Goal: Browse casually: Explore the website without a specific task or goal

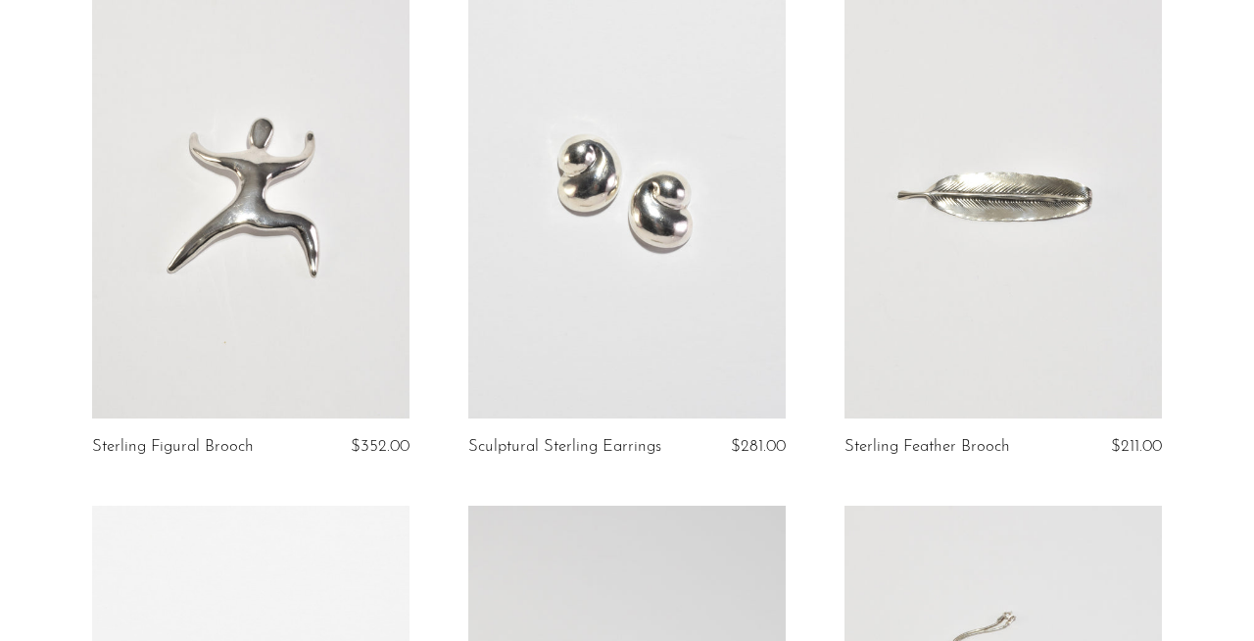
scroll to position [1283, 0]
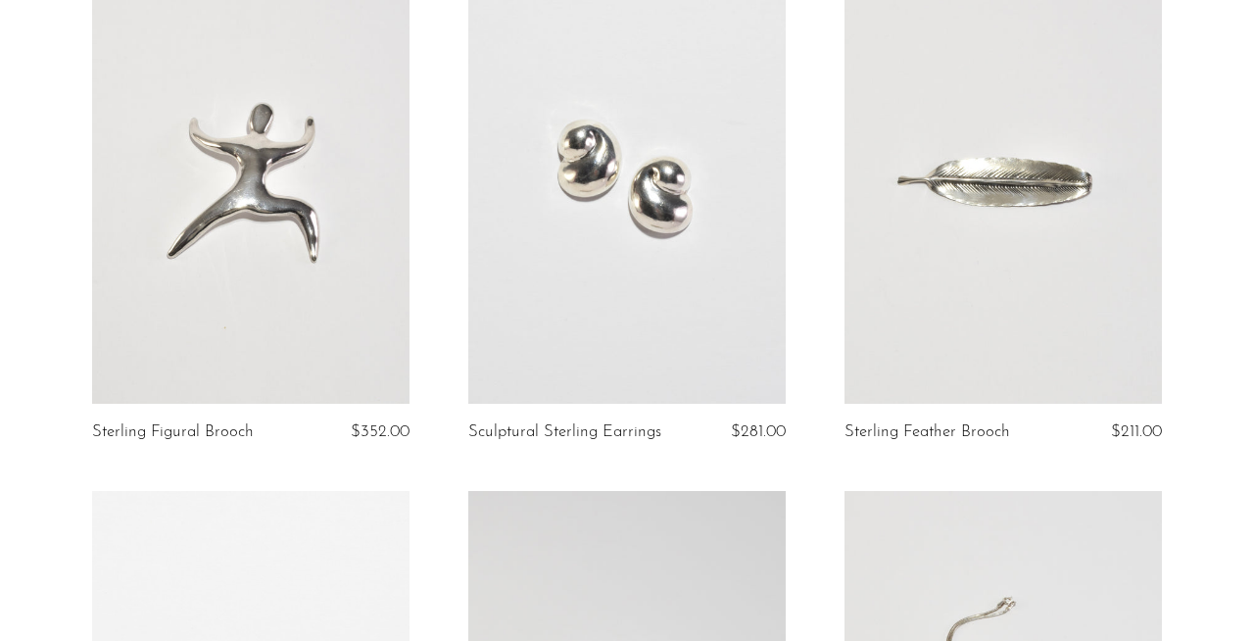
click at [643, 215] on link at bounding box center [626, 182] width 317 height 445
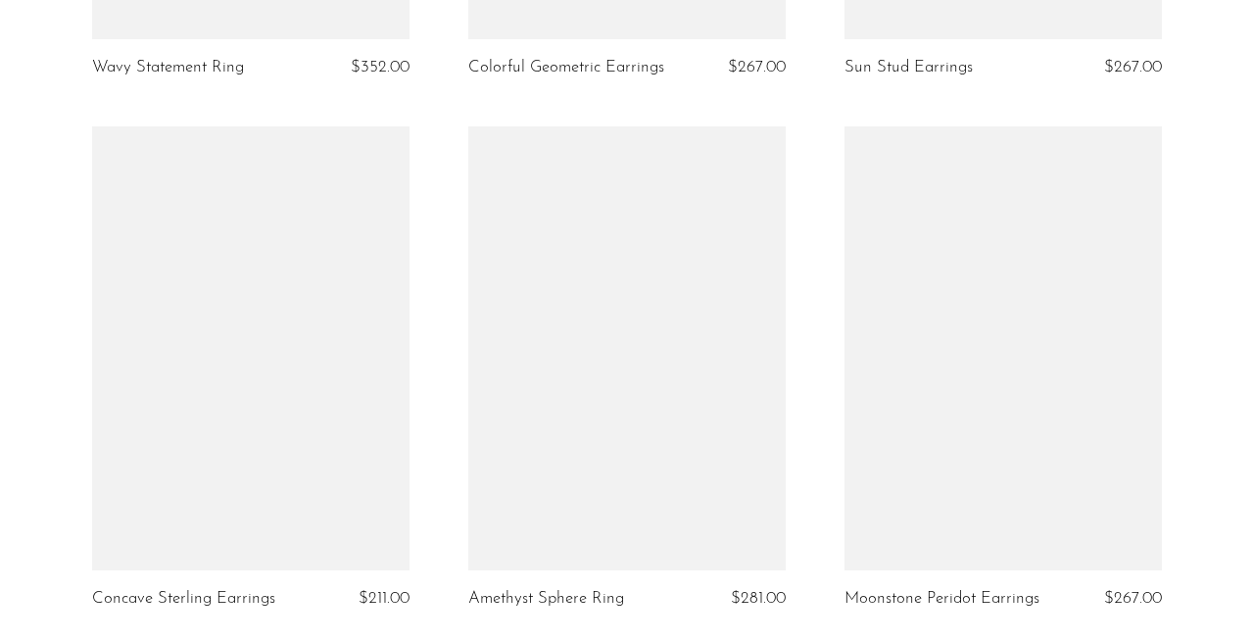
scroll to position [6440, 0]
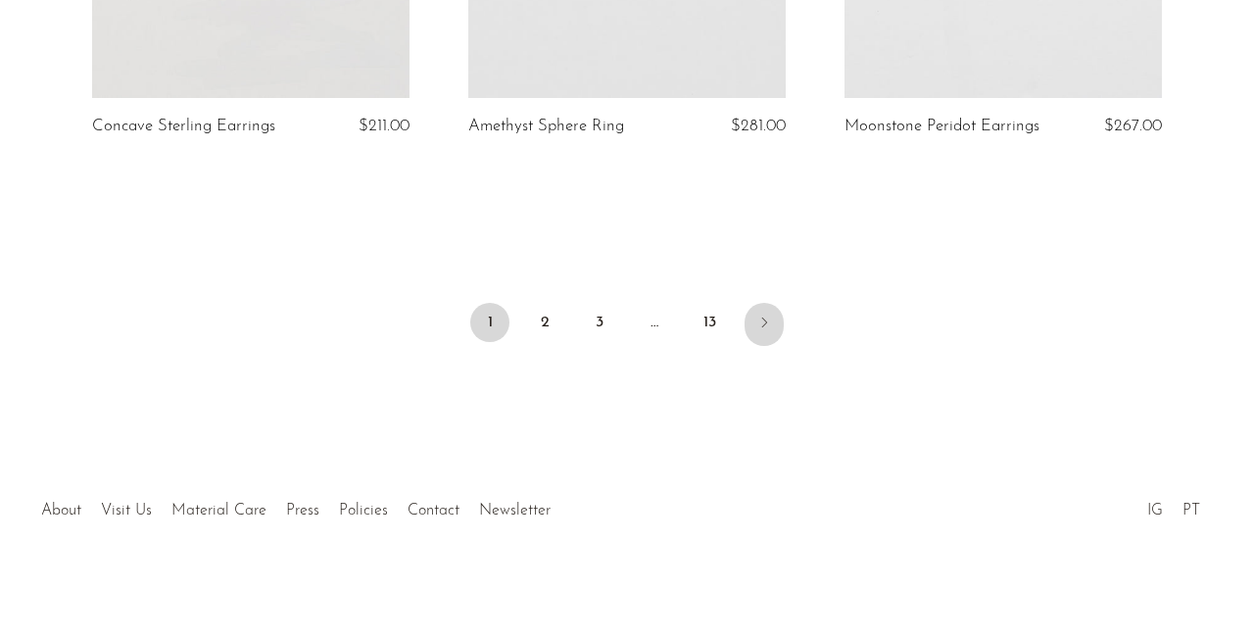
click at [758, 316] on icon "Next" at bounding box center [764, 323] width 16 height 16
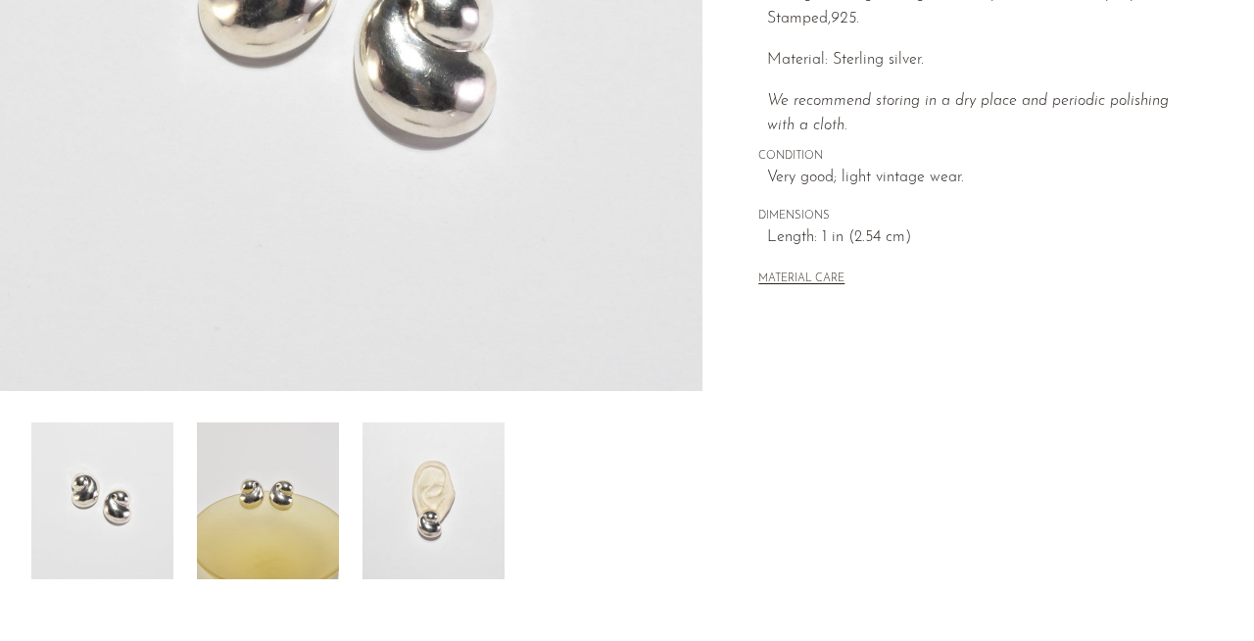
scroll to position [435, 0]
click at [470, 517] on img at bounding box center [434, 499] width 142 height 157
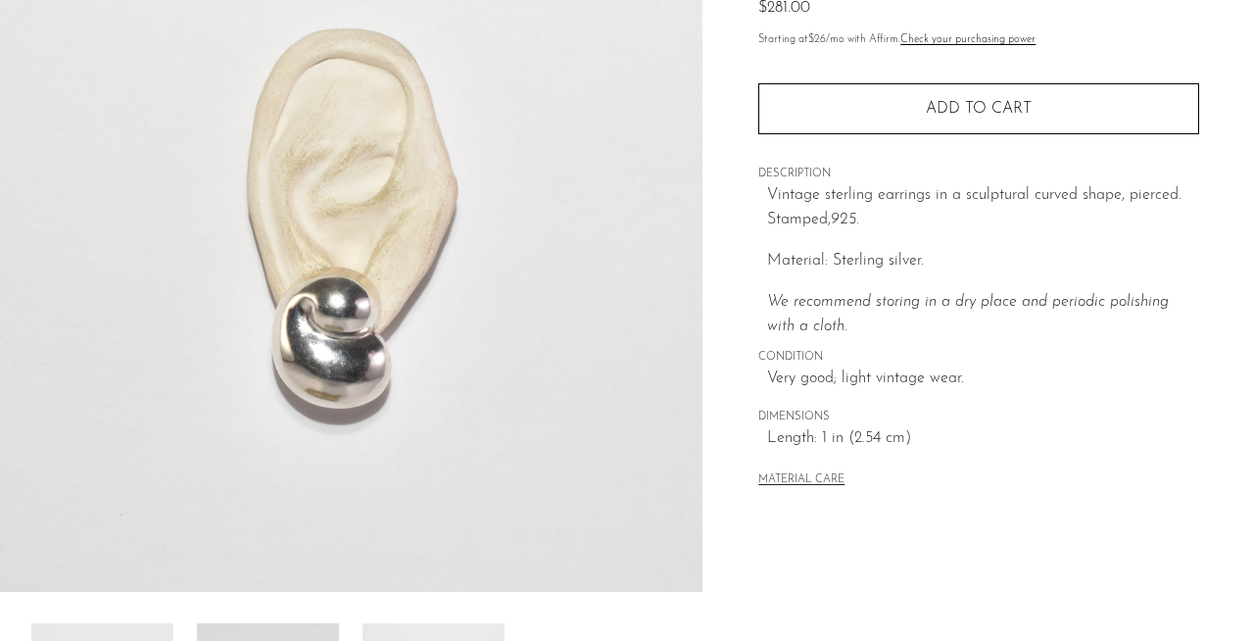
scroll to position [206, 0]
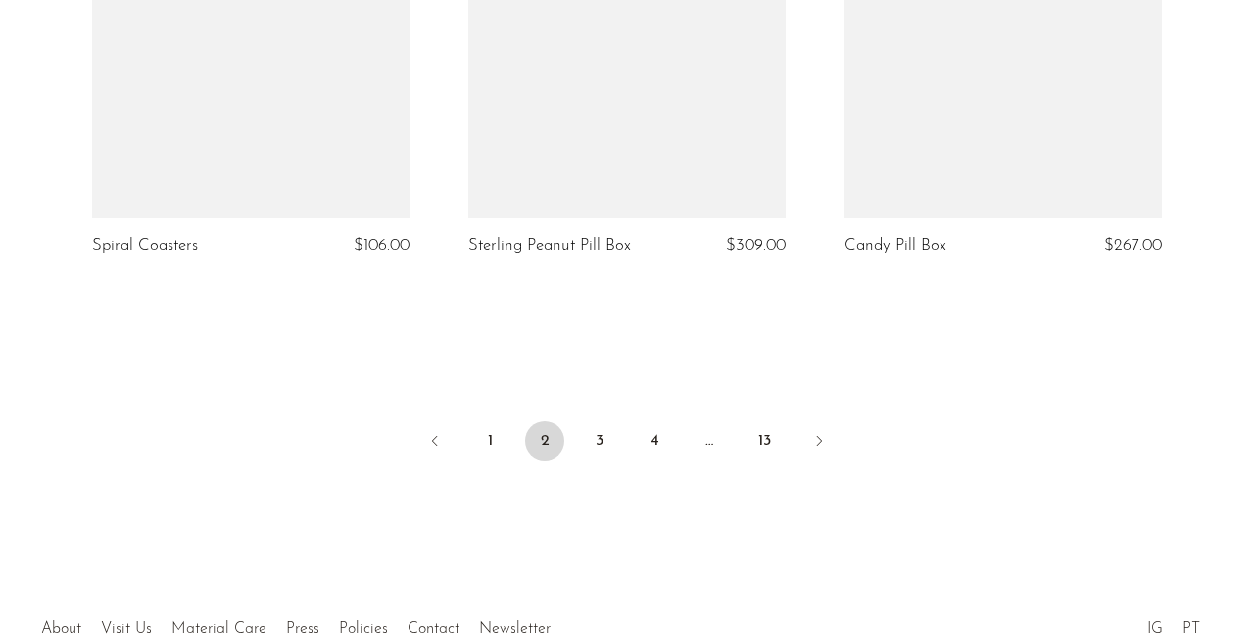
scroll to position [6377, 0]
